Goal: Find specific page/section: Find specific page/section

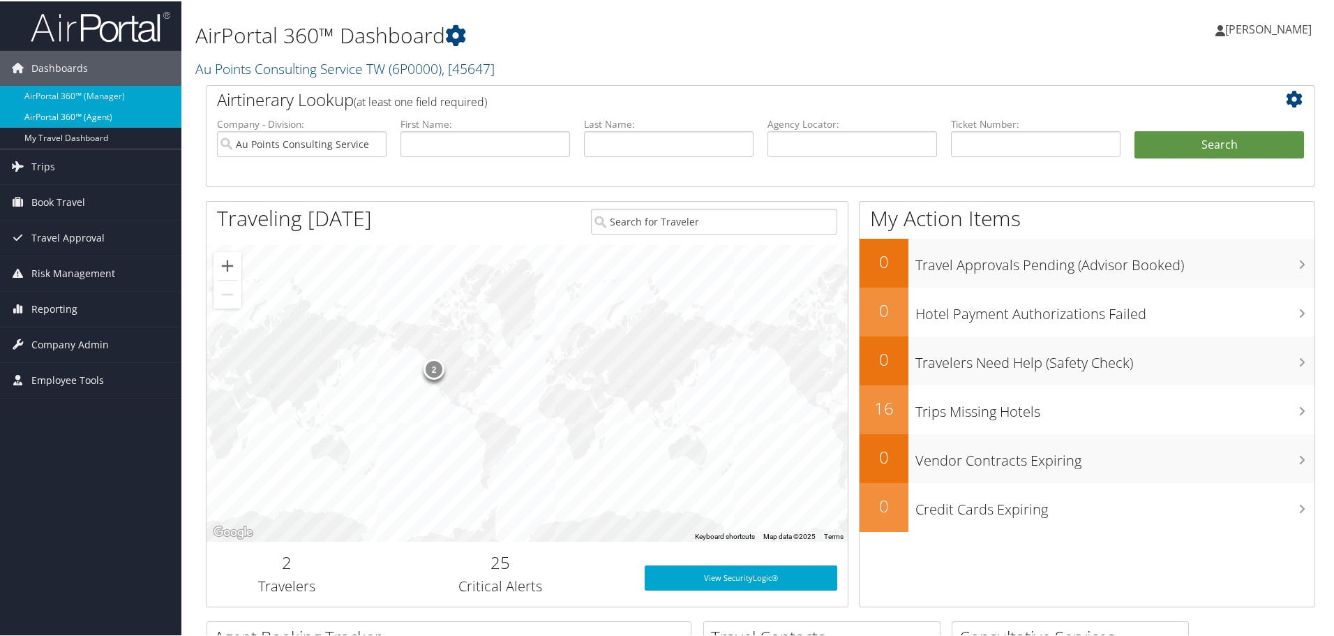
click at [95, 110] on link "AirPortal 360™ (Agent)" at bounding box center [90, 115] width 181 height 21
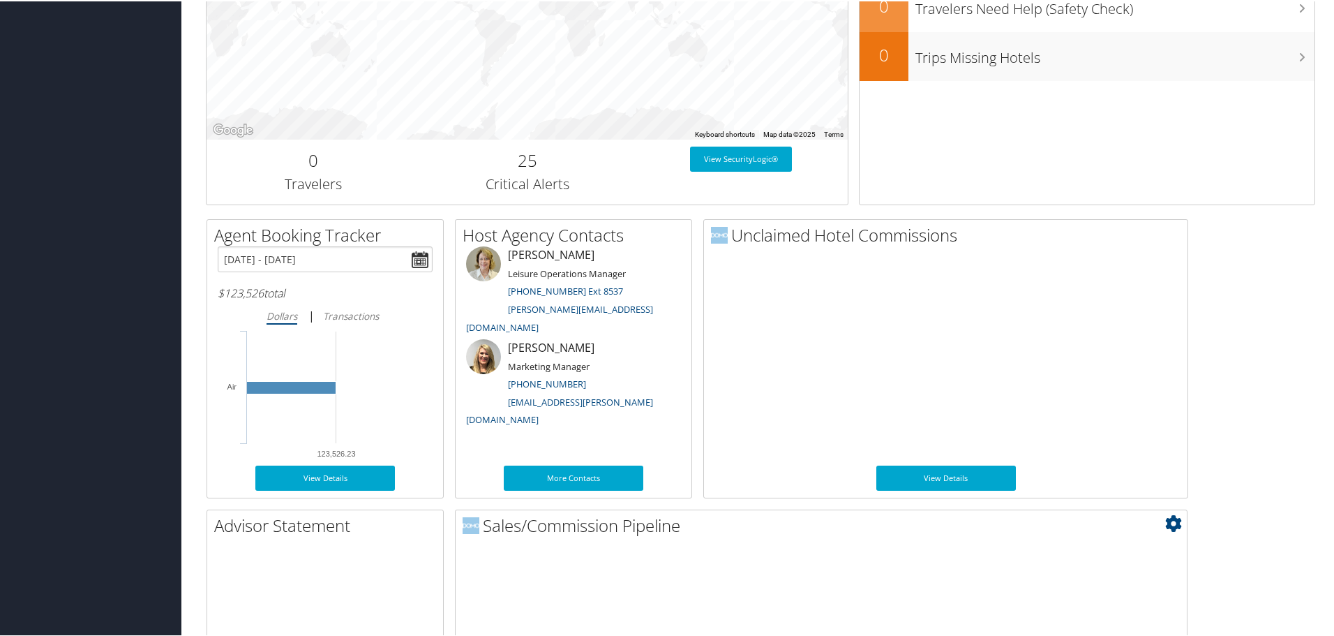
scroll to position [680, 0]
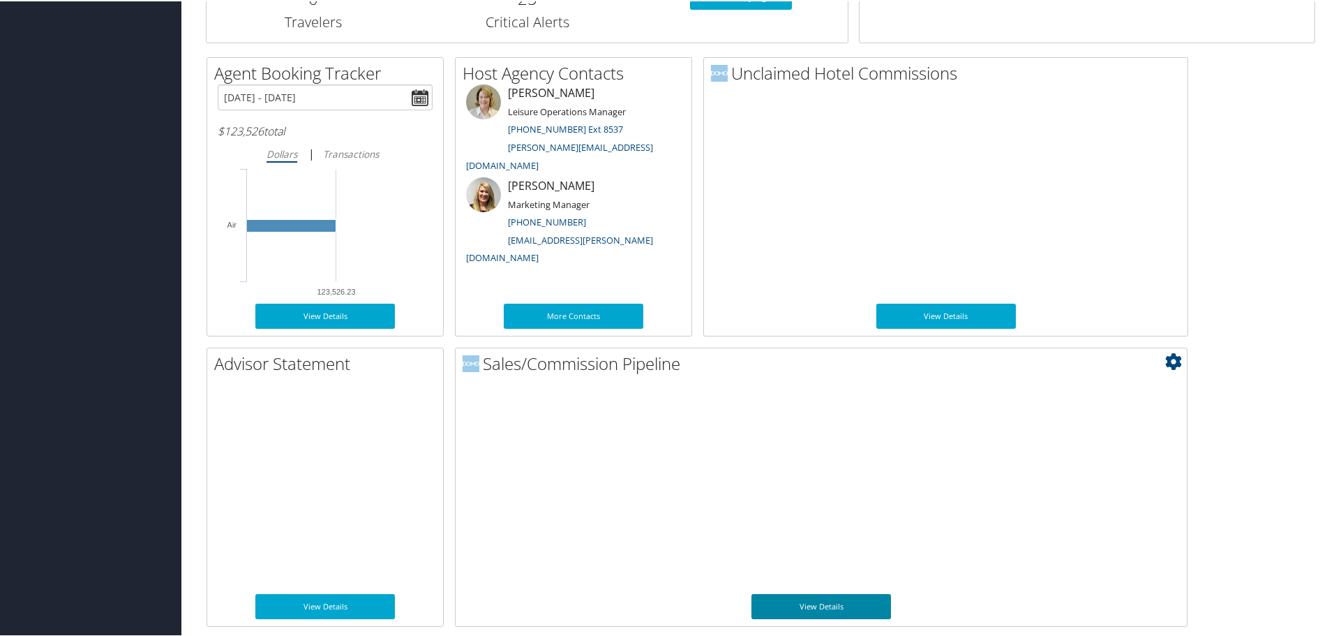
click at [823, 611] on link "View Details" at bounding box center [822, 604] width 140 height 25
